Goal: Task Accomplishment & Management: Use online tool/utility

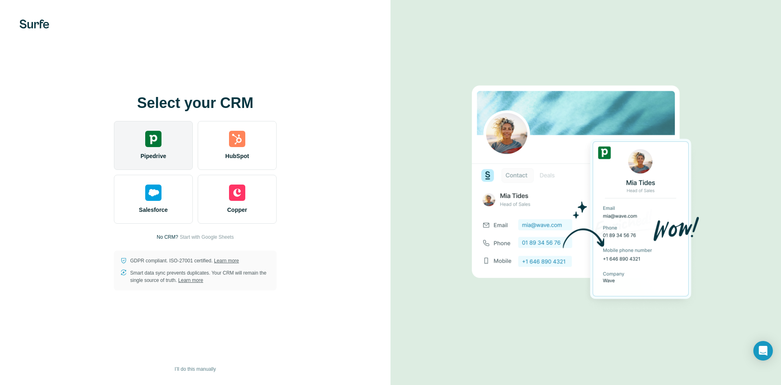
click at [167, 135] on div "Pipedrive" at bounding box center [153, 145] width 79 height 49
